Goal: Task Accomplishment & Management: Manage account settings

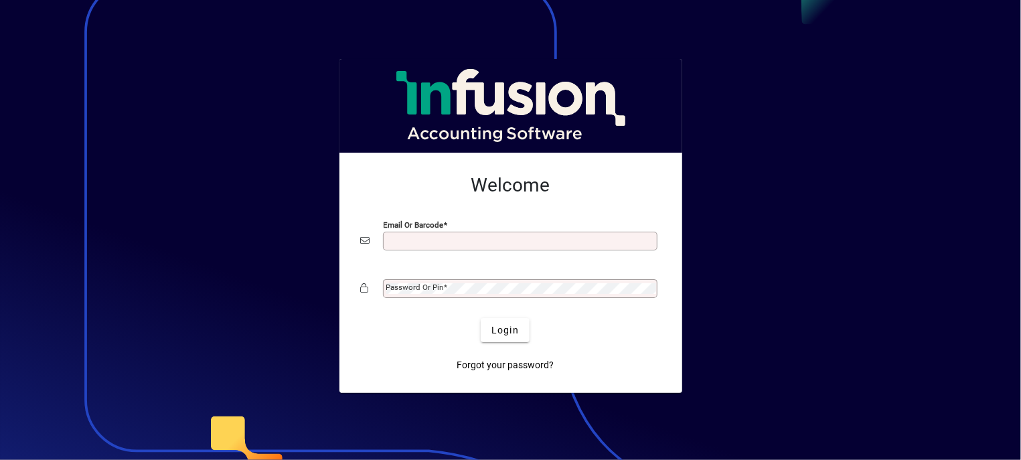
click at [425, 236] on input "Email or Barcode" at bounding box center [521, 241] width 270 height 11
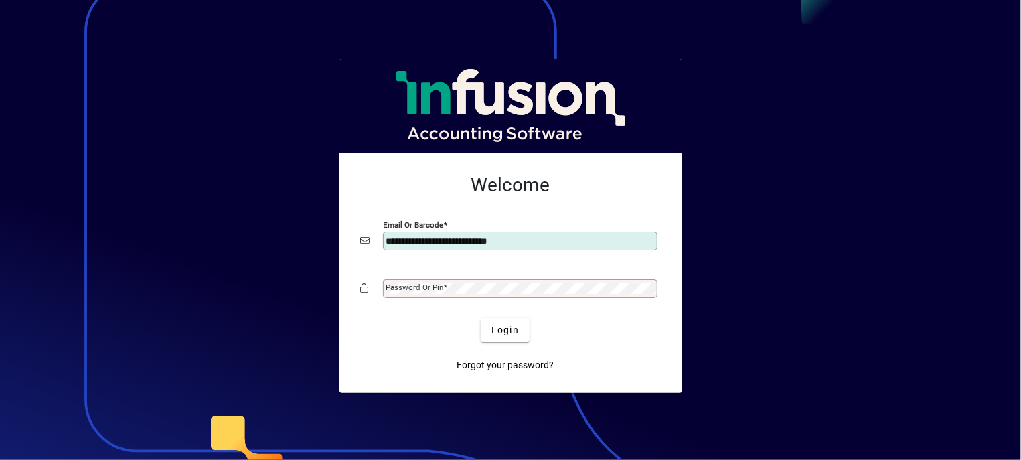
type input "**********"
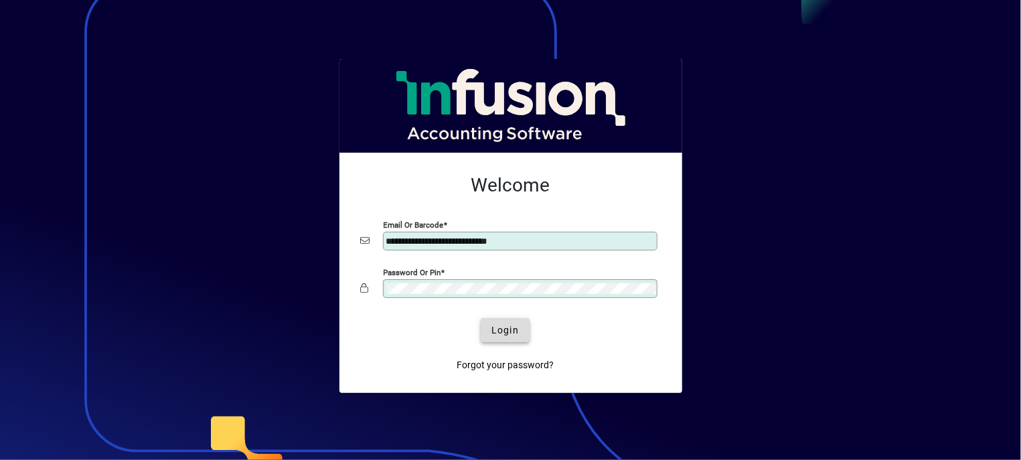
click at [511, 331] on span "Login" at bounding box center [504, 330] width 27 height 14
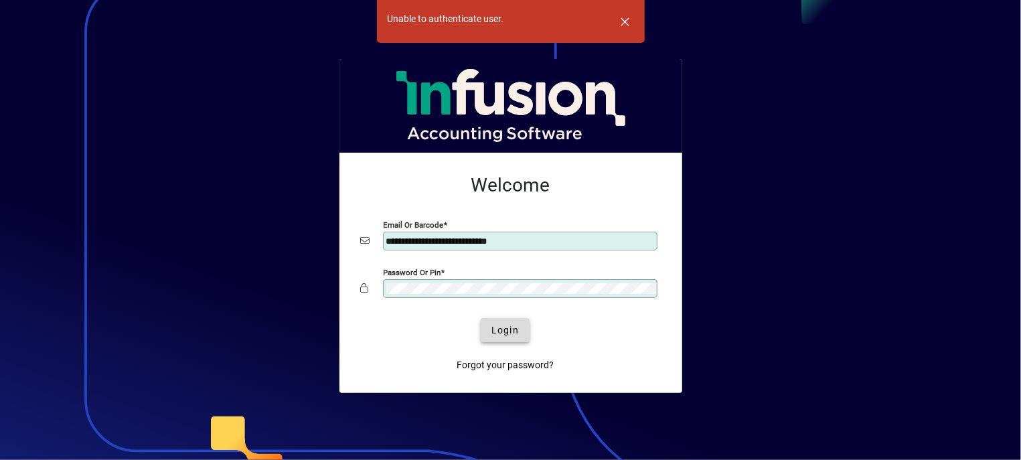
click at [505, 331] on span "Login" at bounding box center [504, 330] width 27 height 14
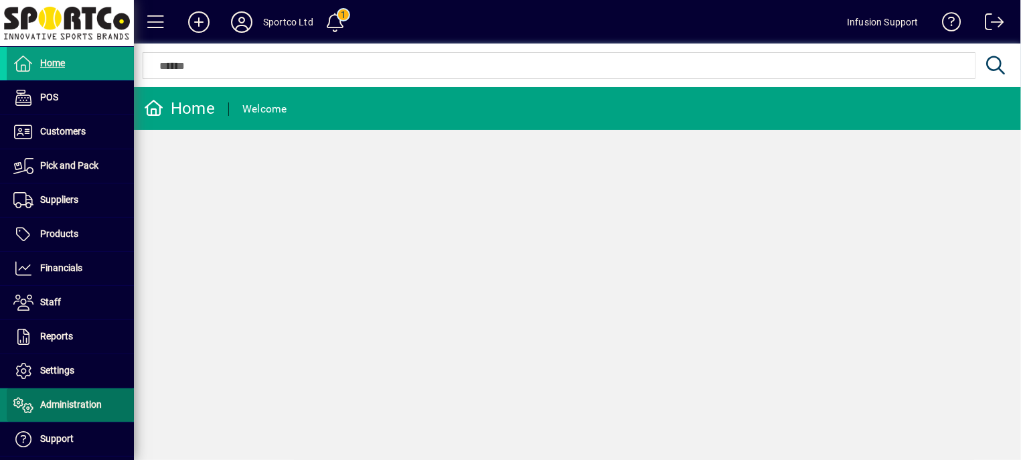
click at [78, 395] on span at bounding box center [70, 405] width 127 height 32
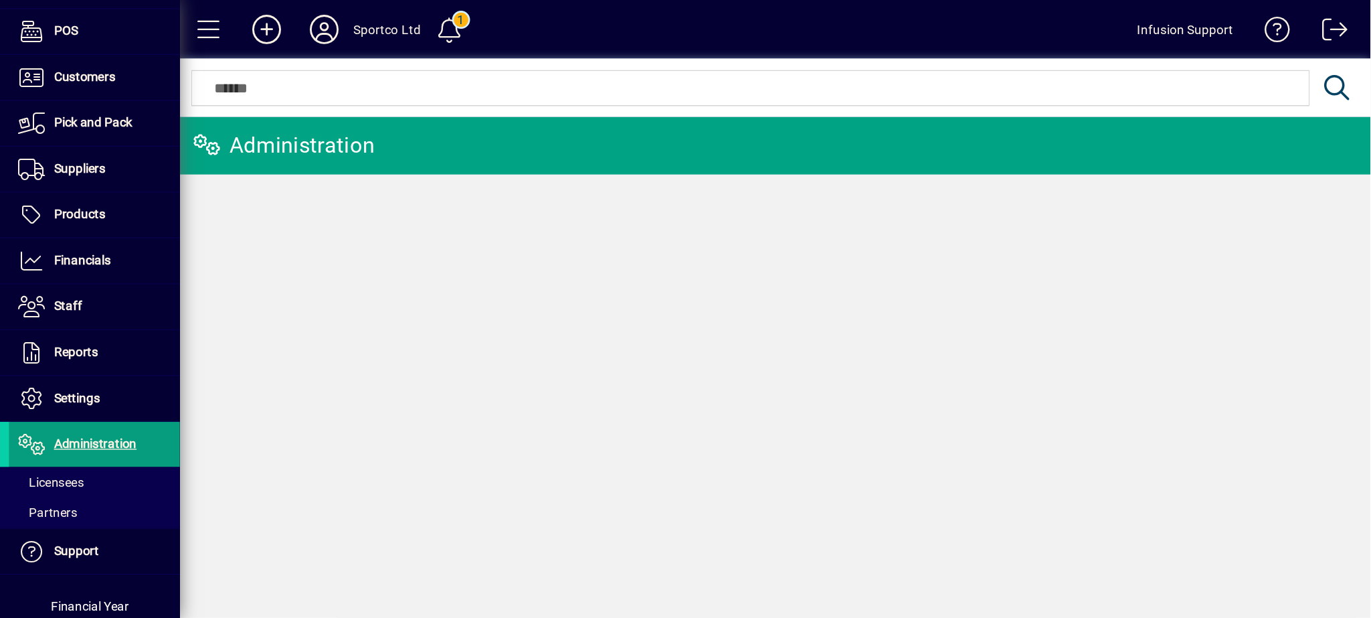
scroll to position [78, 0]
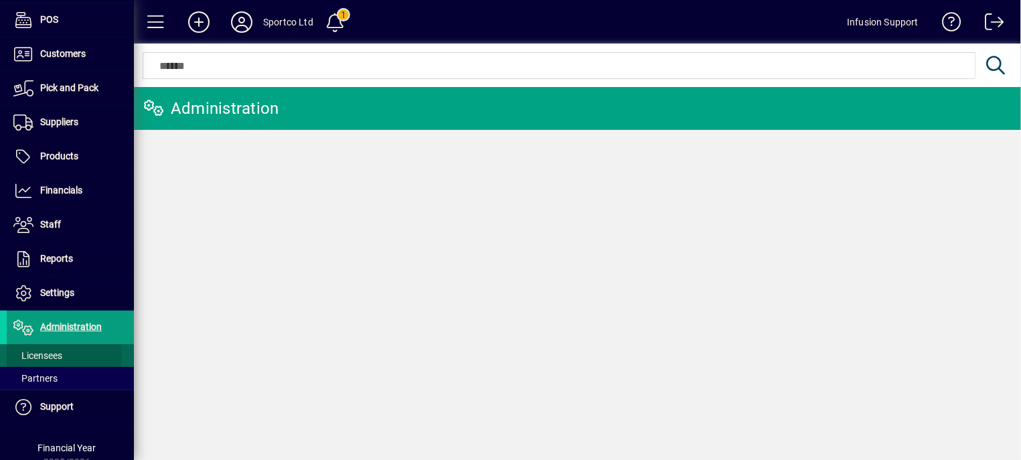
click at [39, 357] on span "Licensees" at bounding box center [37, 355] width 49 height 11
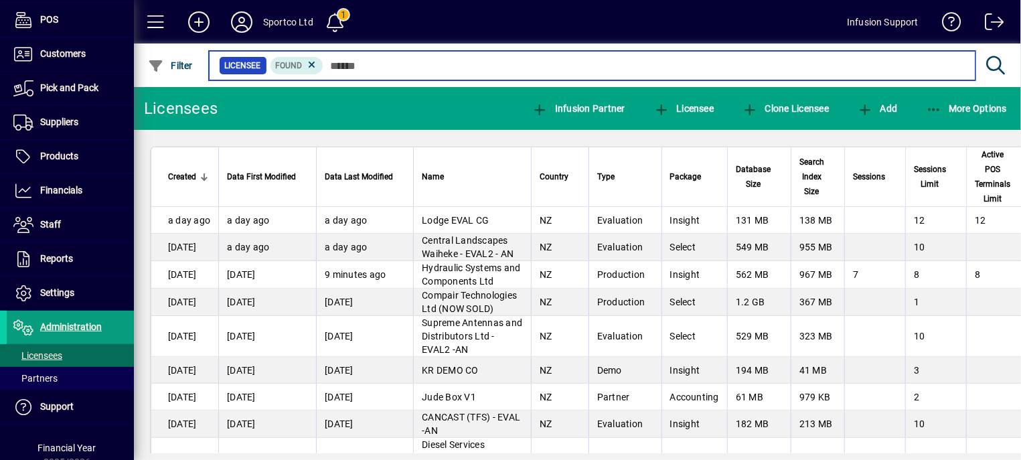
click at [399, 68] on input "text" at bounding box center [643, 65] width 641 height 19
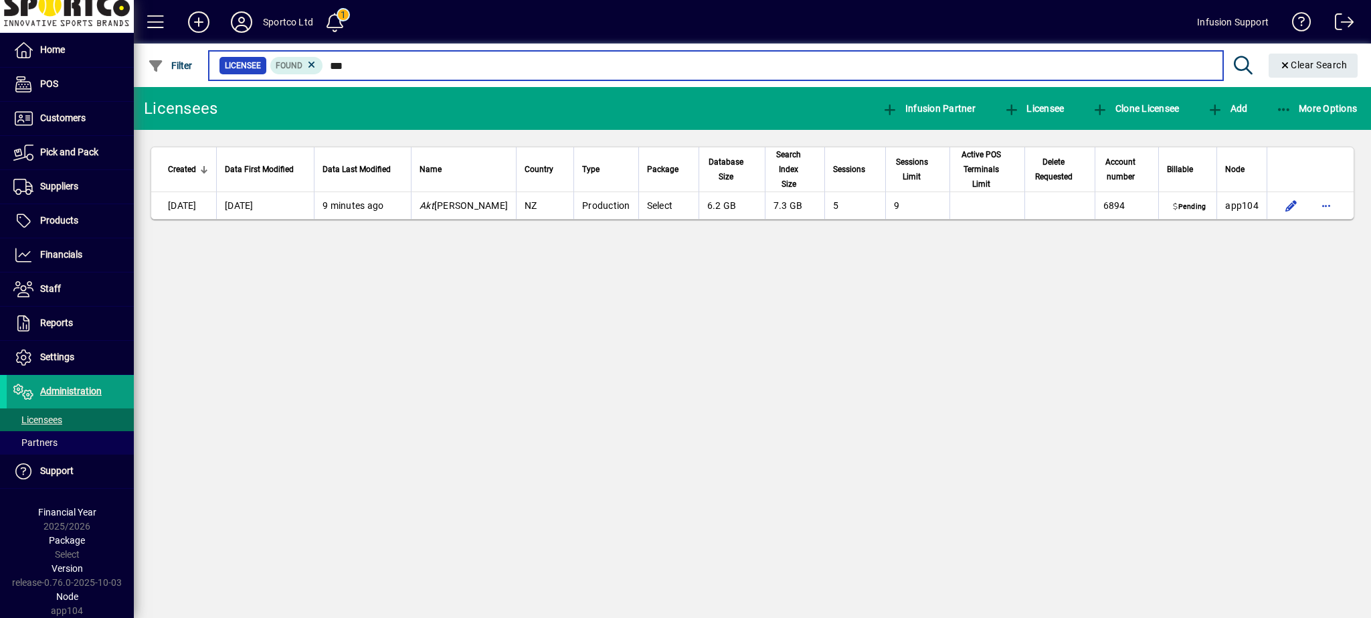
scroll to position [18, 0]
type input "***"
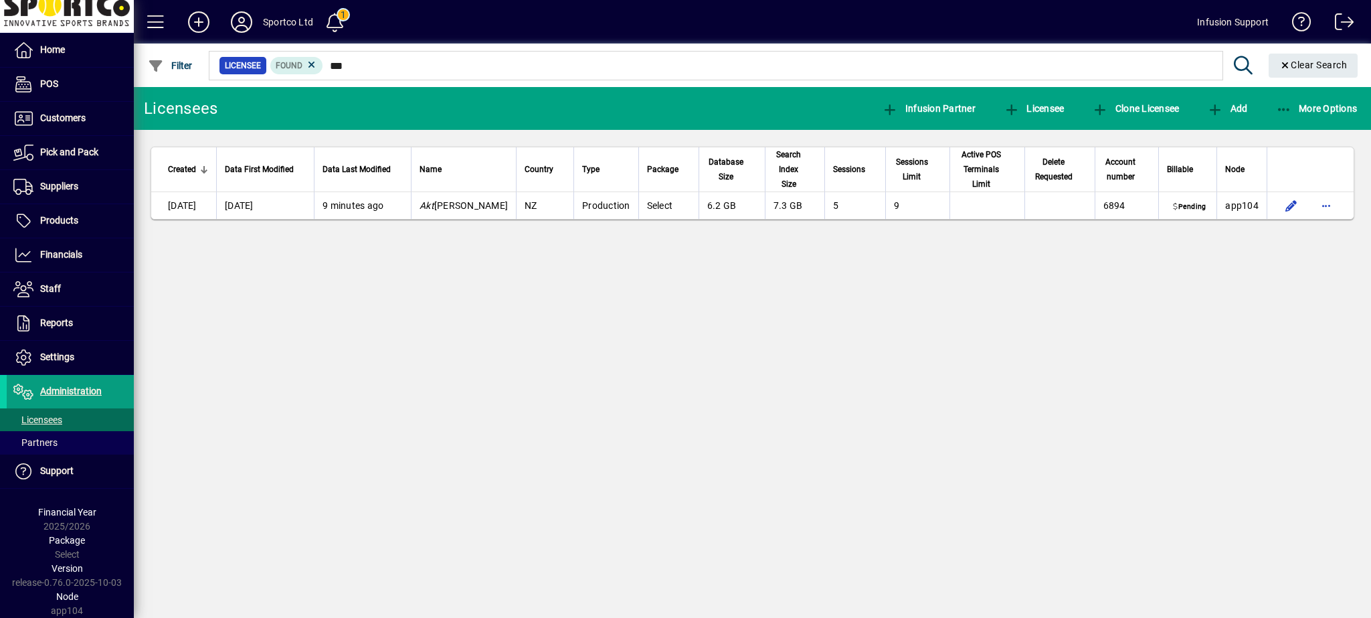
click at [917, 414] on div "Licensees Infusion Partner Licensee Clone Licensee Add More Options Created Dat…" at bounding box center [752, 352] width 1237 height 531
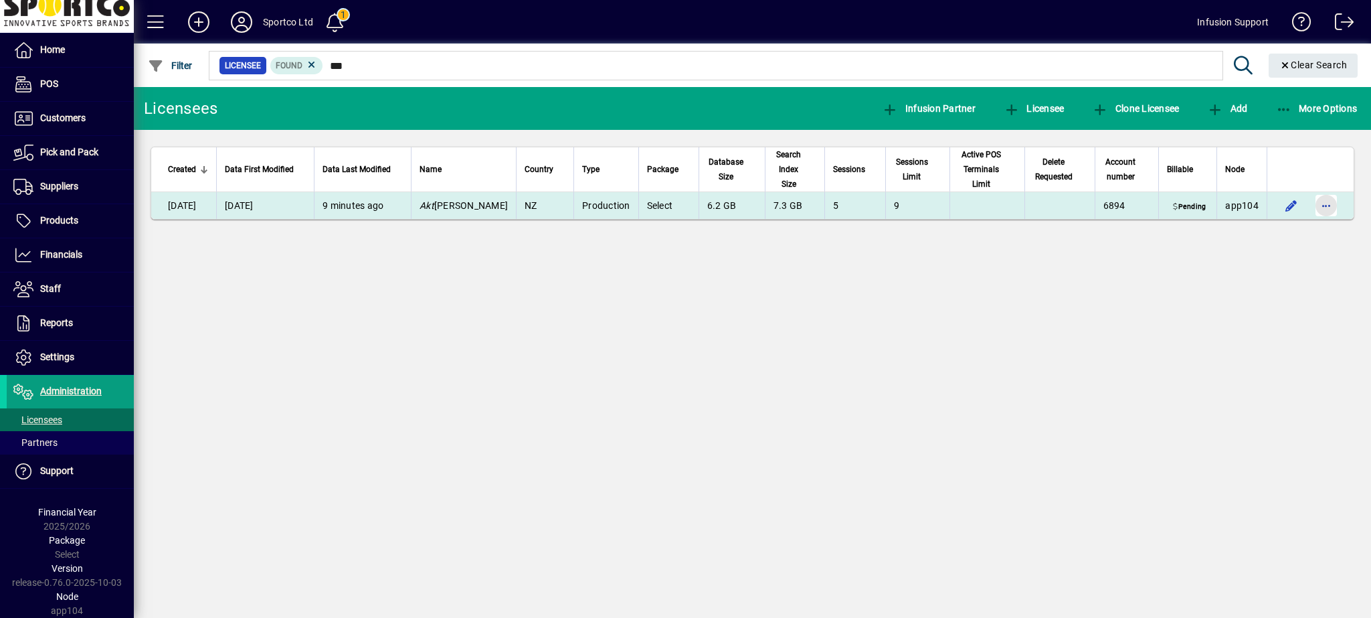
click at [1020, 205] on span "button" at bounding box center [1326, 205] width 32 height 32
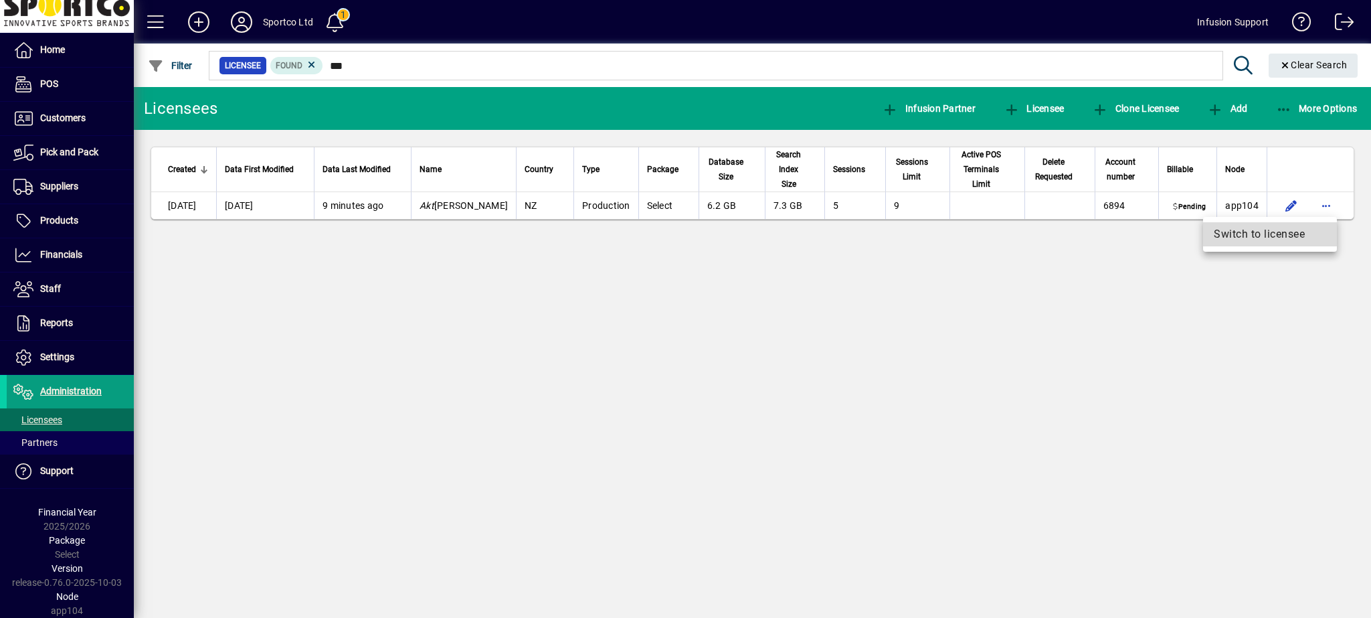
click at [1020, 226] on button "Switch to licensee" at bounding box center [1270, 234] width 134 height 24
